Goal: Find contact information: Find contact information

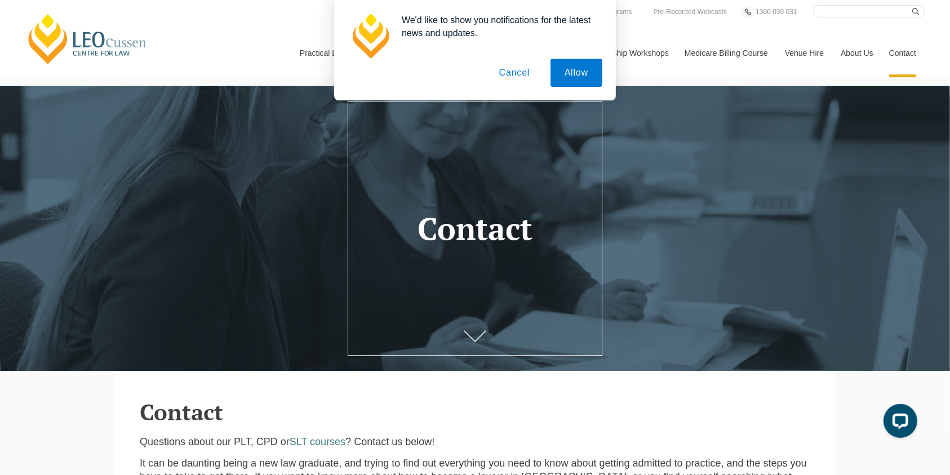
click at [511, 67] on button "Cancel" at bounding box center [514, 73] width 59 height 28
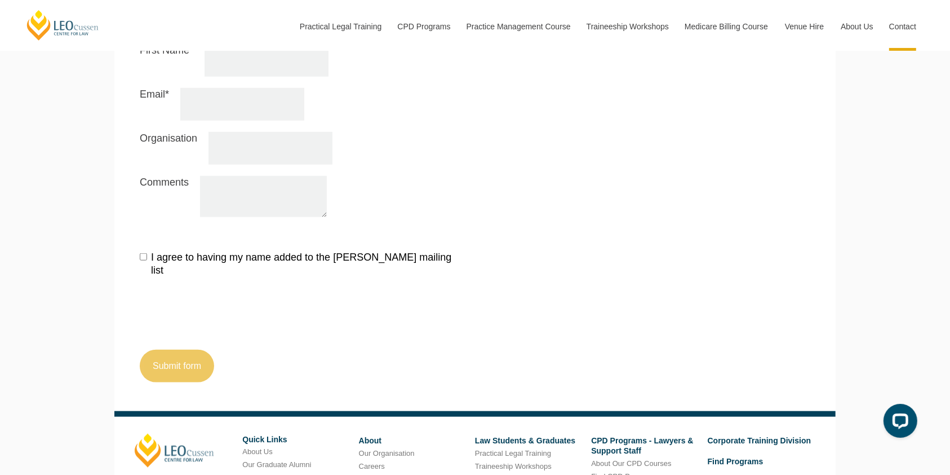
scroll to position [1236, 0]
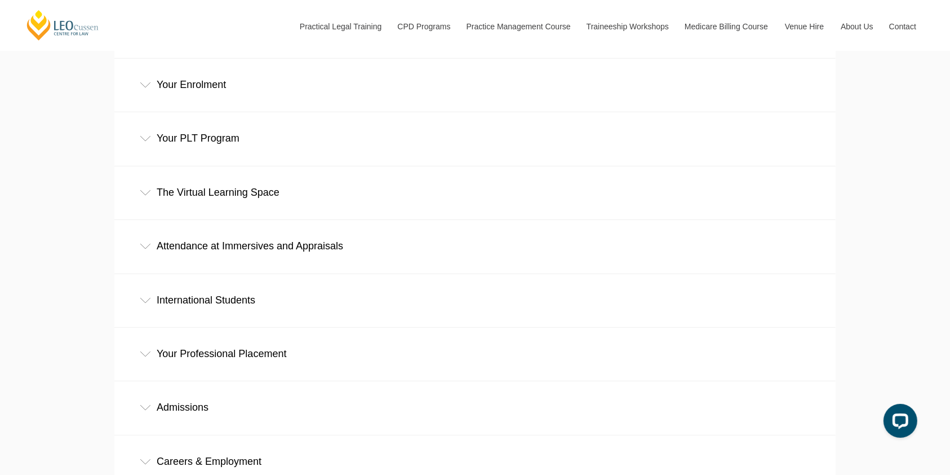
scroll to position [538, 0]
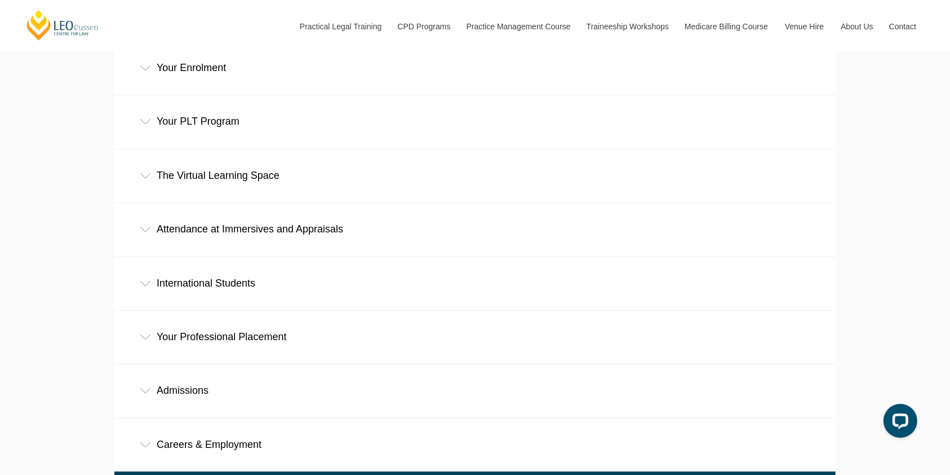
click at [285, 364] on div "Admissions" at bounding box center [475, 390] width 722 height 52
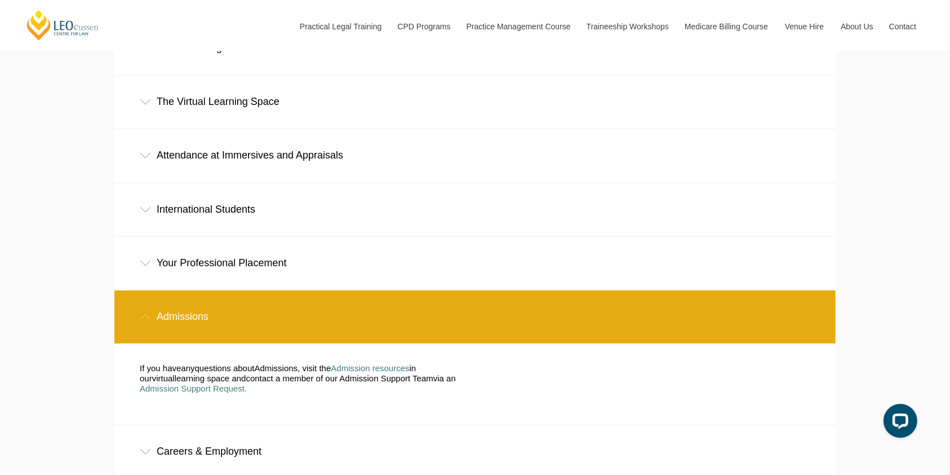
scroll to position [613, 0]
